Goal: Download file/media

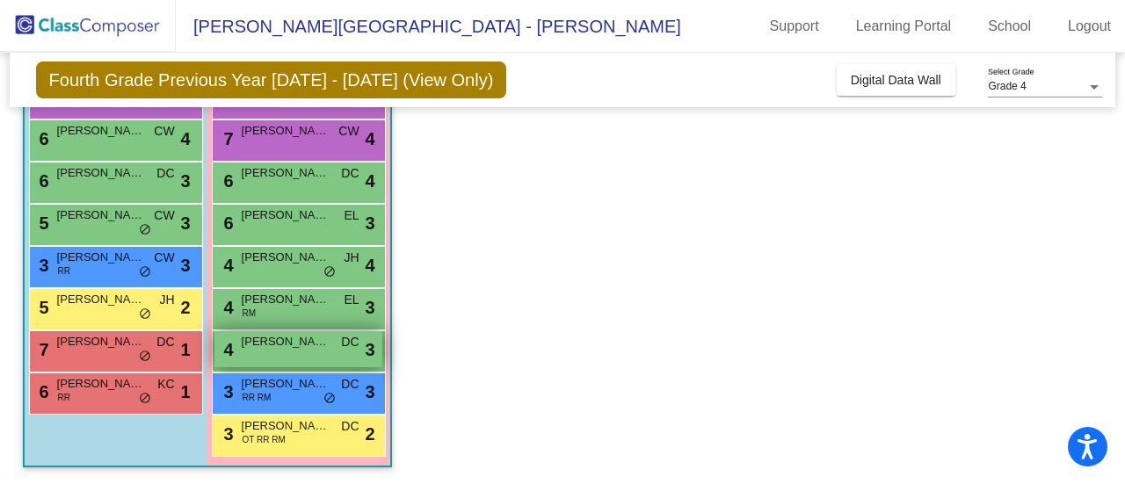
scroll to position [70, 0]
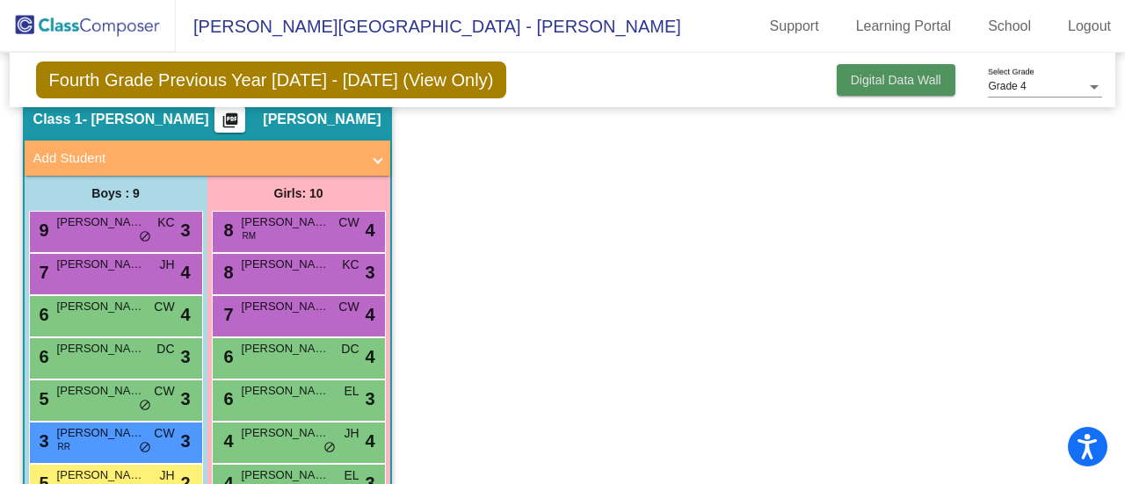
click at [909, 82] on span "Digital Data Wall" at bounding box center [896, 80] width 91 height 14
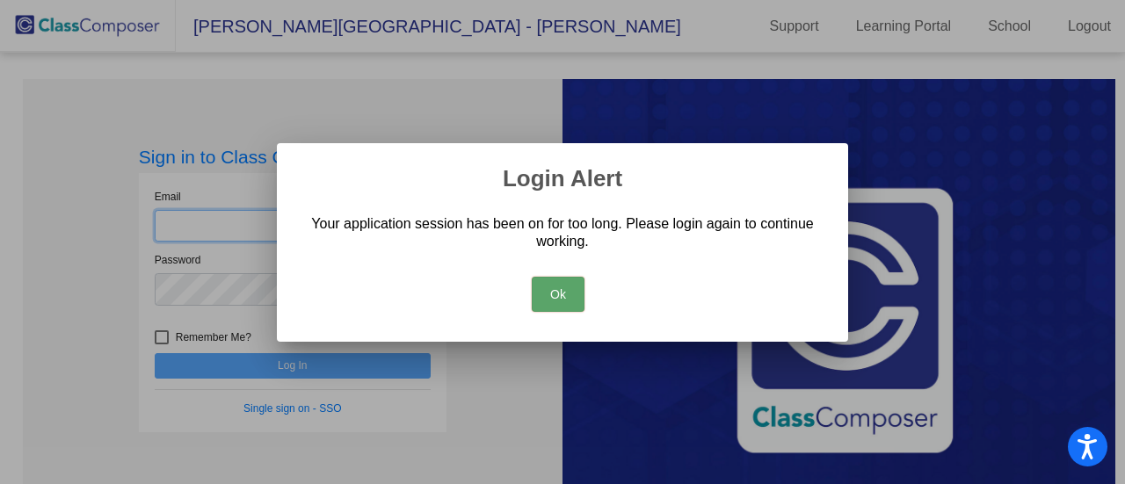
type input "[EMAIL_ADDRESS][DOMAIN_NAME]"
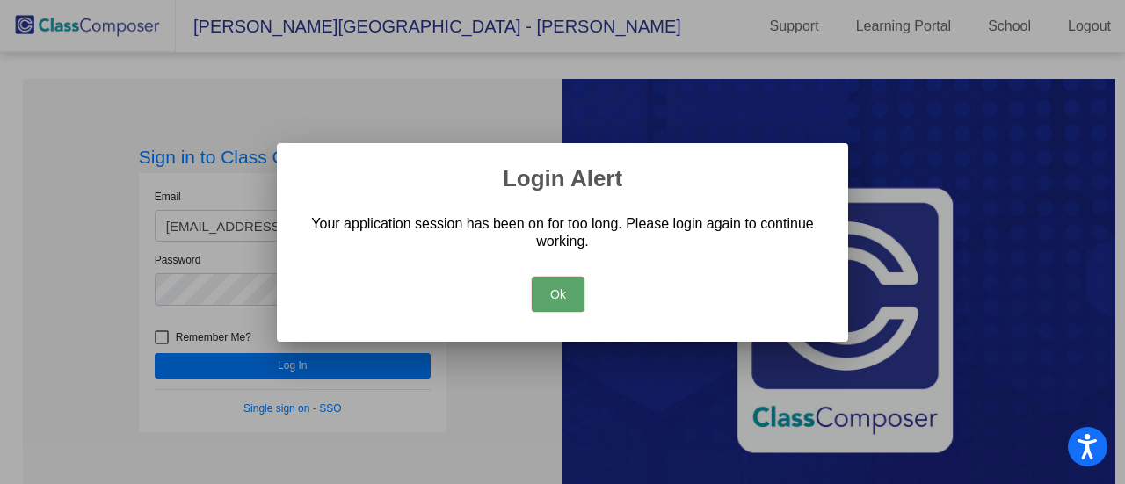
click at [571, 296] on button "Ok" at bounding box center [558, 294] width 53 height 35
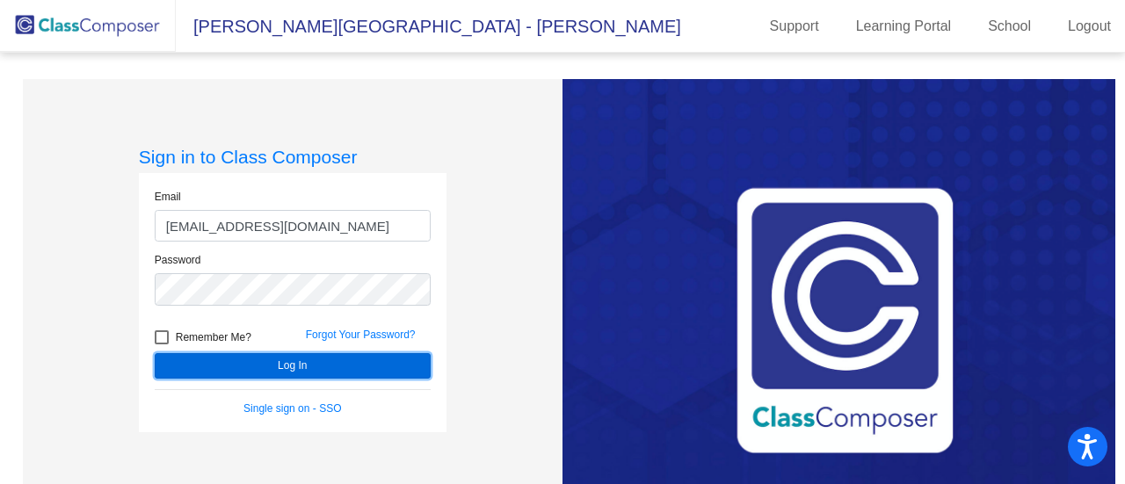
click at [340, 370] on button "Log In" at bounding box center [293, 365] width 276 height 25
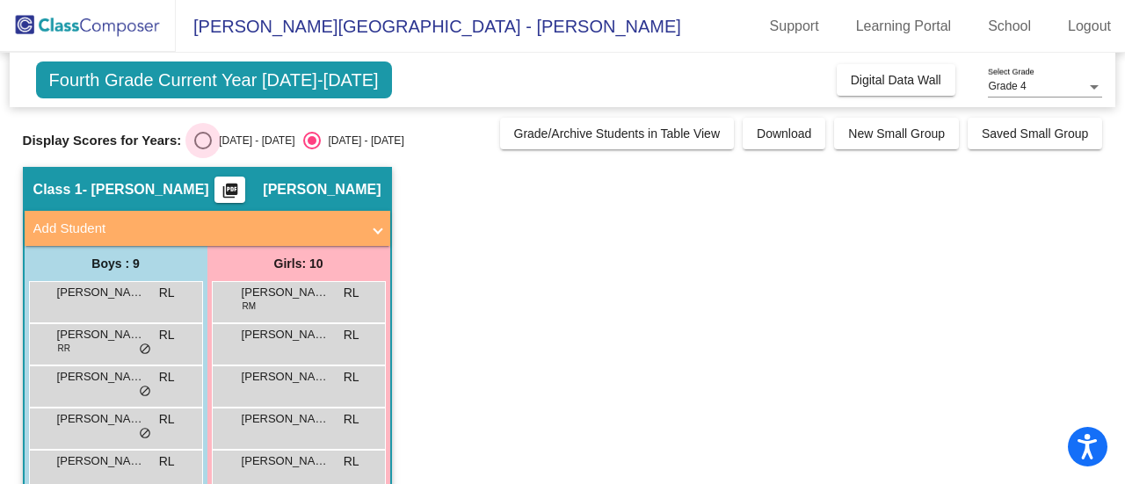
click at [207, 141] on div "Select an option" at bounding box center [203, 141] width 18 height 18
click at [203, 149] on input "[DATE] - [DATE]" at bounding box center [202, 149] width 1 height 1
radio input "true"
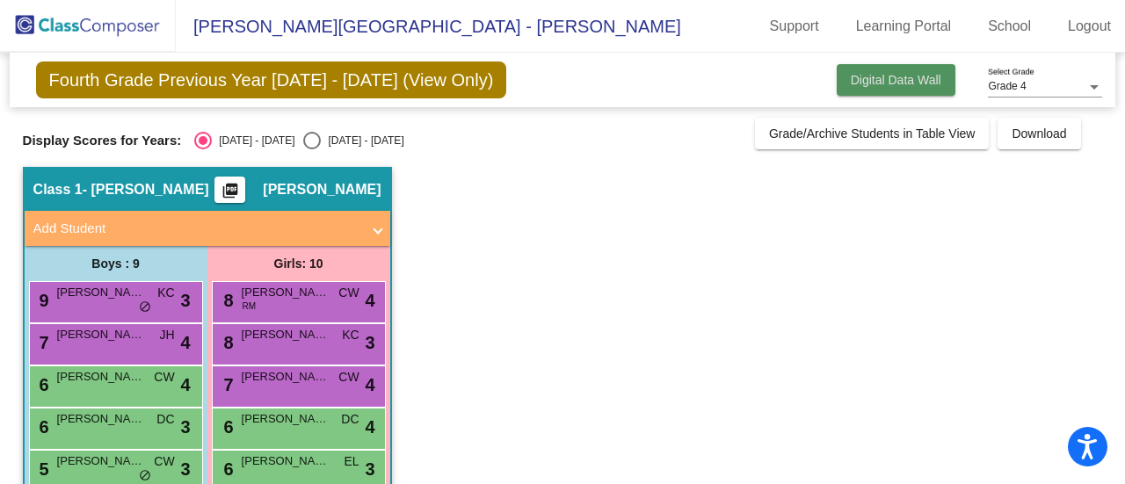
click at [892, 79] on span "Digital Data Wall" at bounding box center [896, 80] width 91 height 14
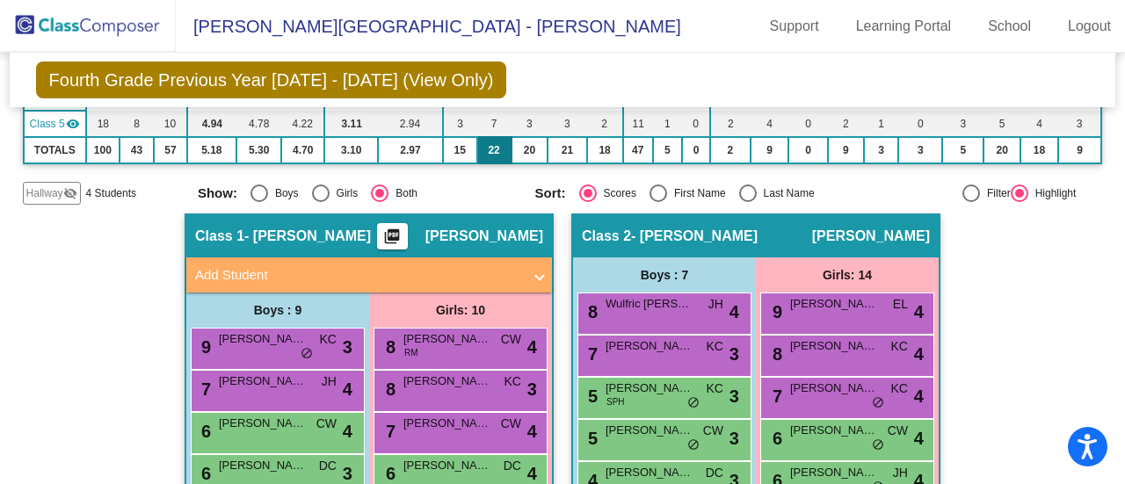
scroll to position [352, 0]
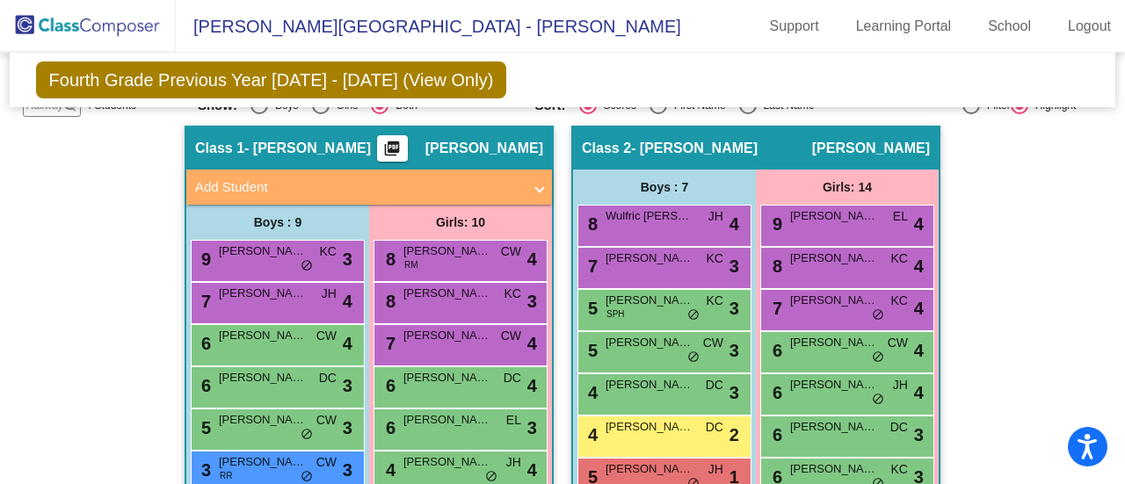
click at [386, 140] on mat-icon "picture_as_pdf" at bounding box center [391, 152] width 21 height 25
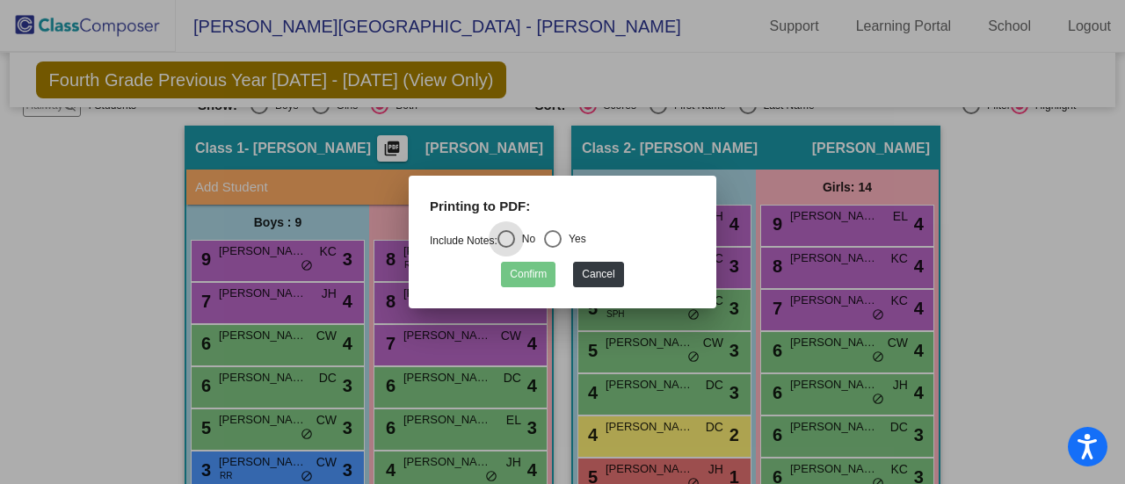
click at [562, 237] on div "Select an option" at bounding box center [553, 239] width 18 height 18
click at [553, 248] on input "Yes" at bounding box center [552, 248] width 1 height 1
radio input "true"
click at [537, 272] on button "Confirm" at bounding box center [528, 274] width 54 height 25
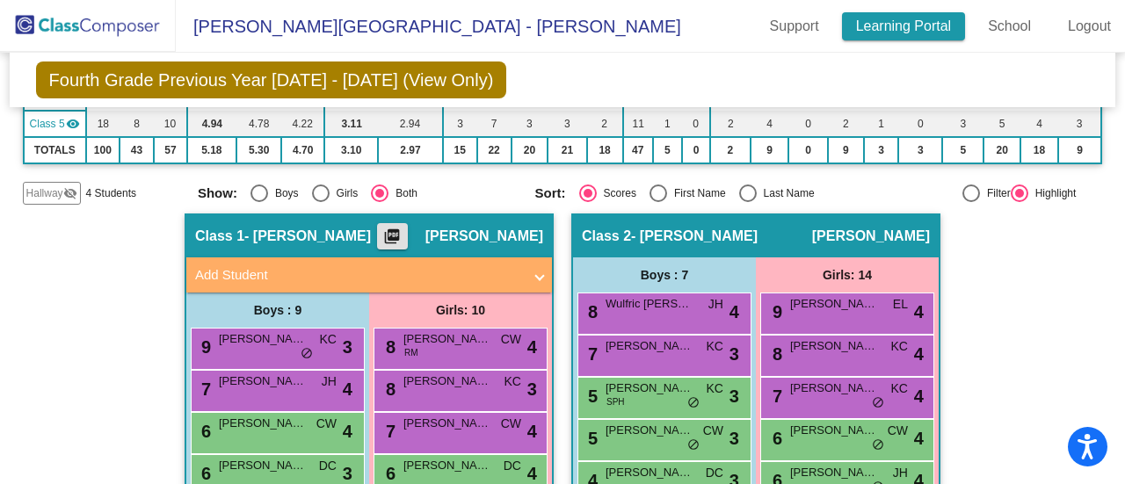
scroll to position [176, 0]
